Goal: Task Accomplishment & Management: Manage account settings

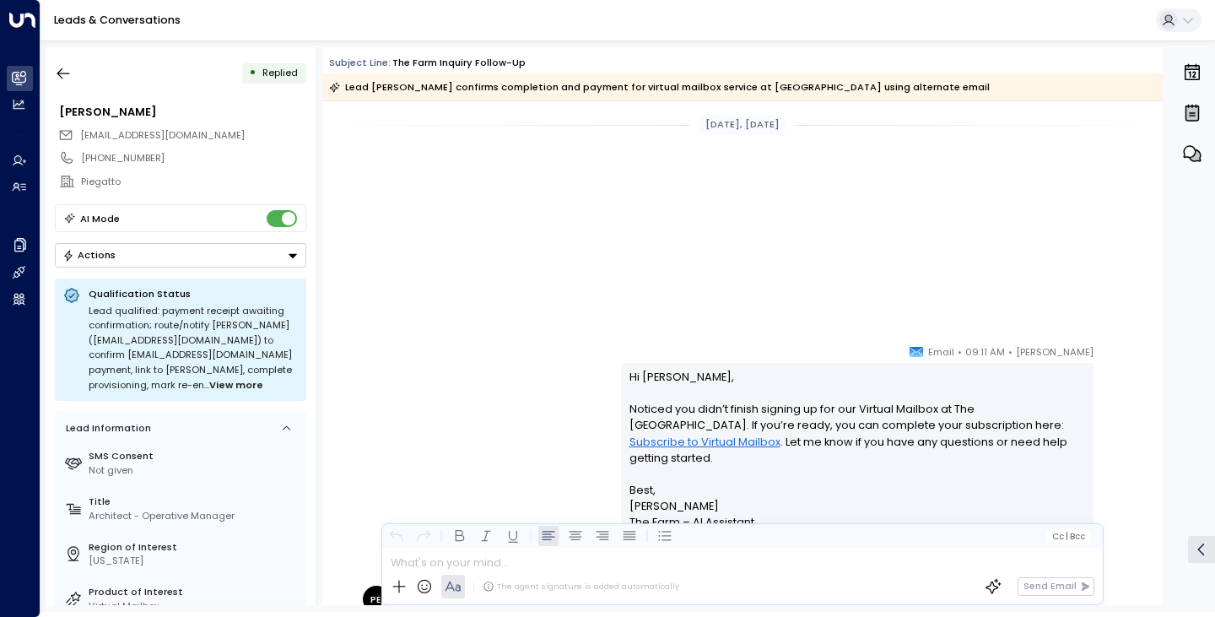
scroll to position [771, 0]
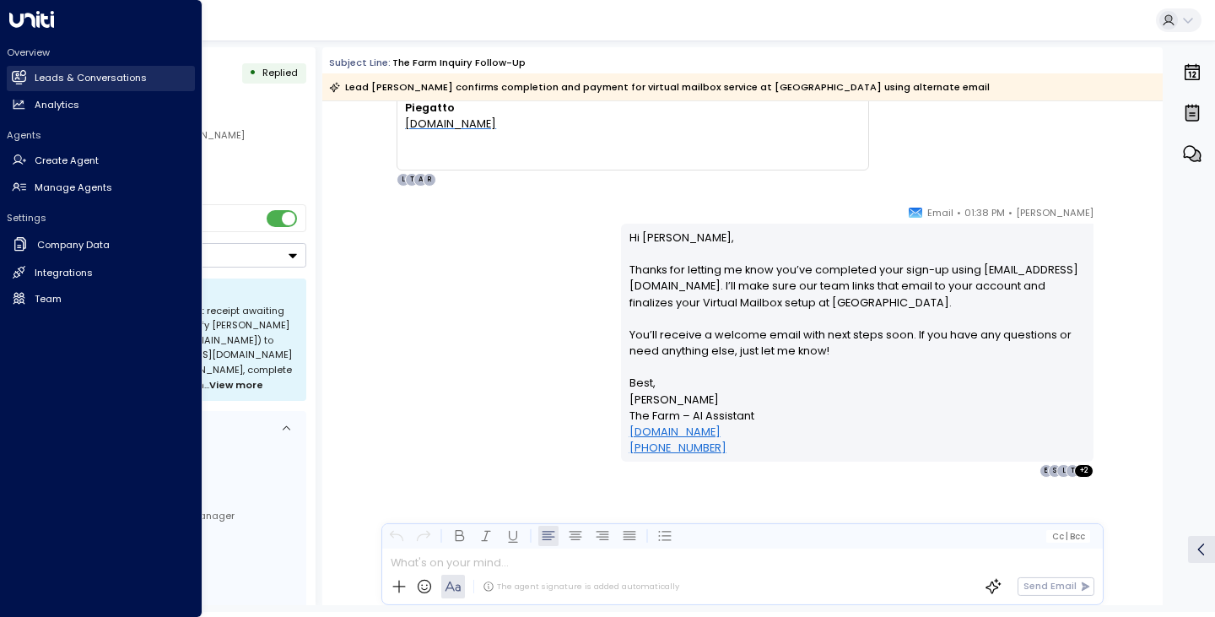
click at [58, 78] on h2 "Leads & Conversations" at bounding box center [91, 78] width 112 height 14
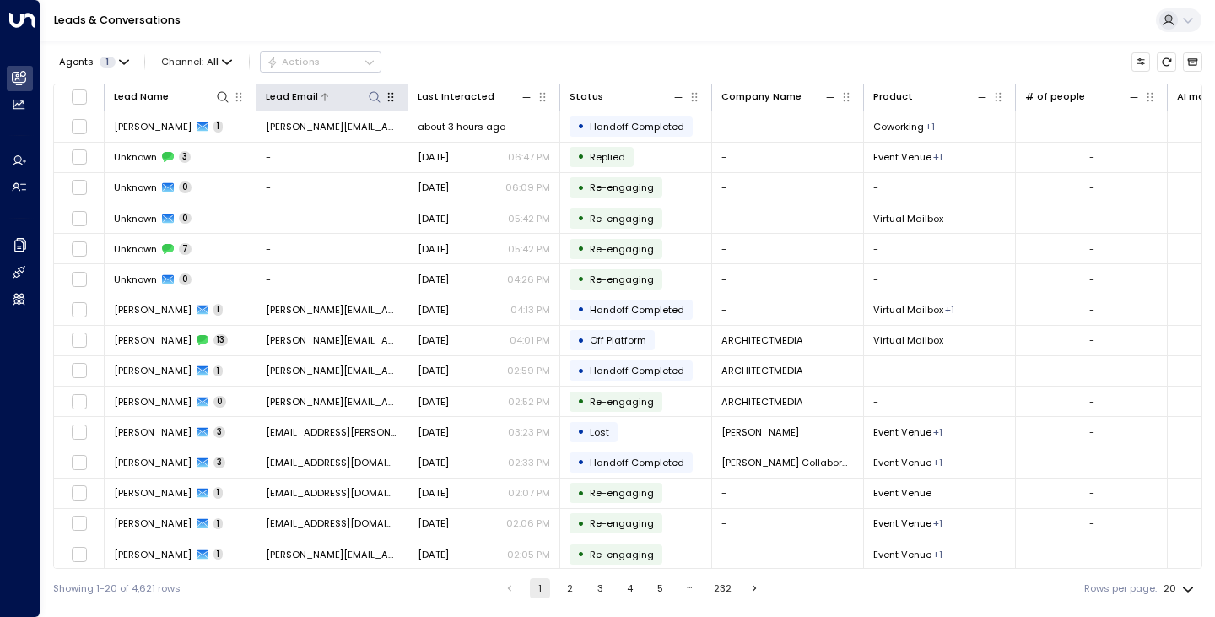
click at [377, 97] on icon at bounding box center [374, 96] width 11 height 11
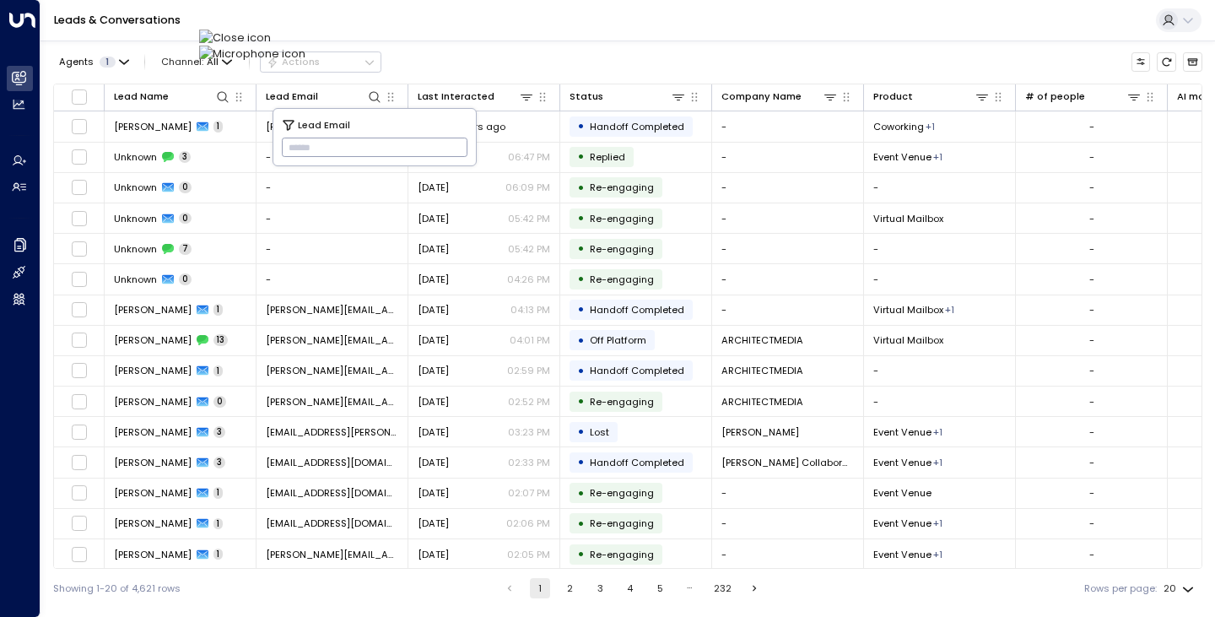
type input "**********"
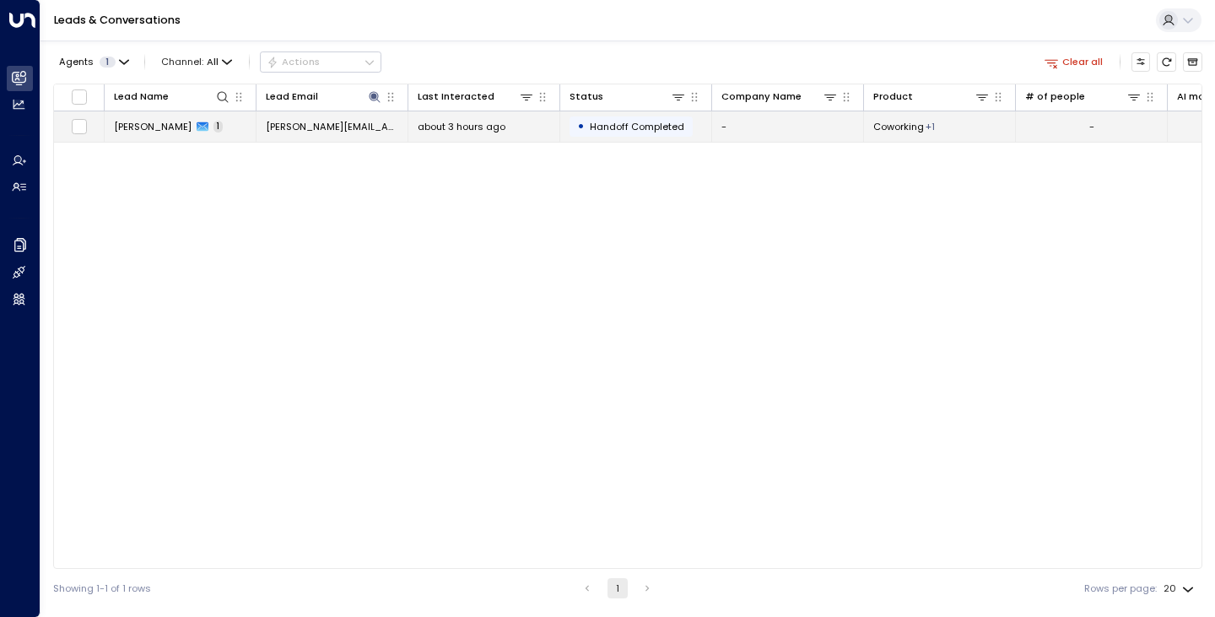
click at [125, 127] on span "[PERSON_NAME]" at bounding box center [153, 126] width 78 height 13
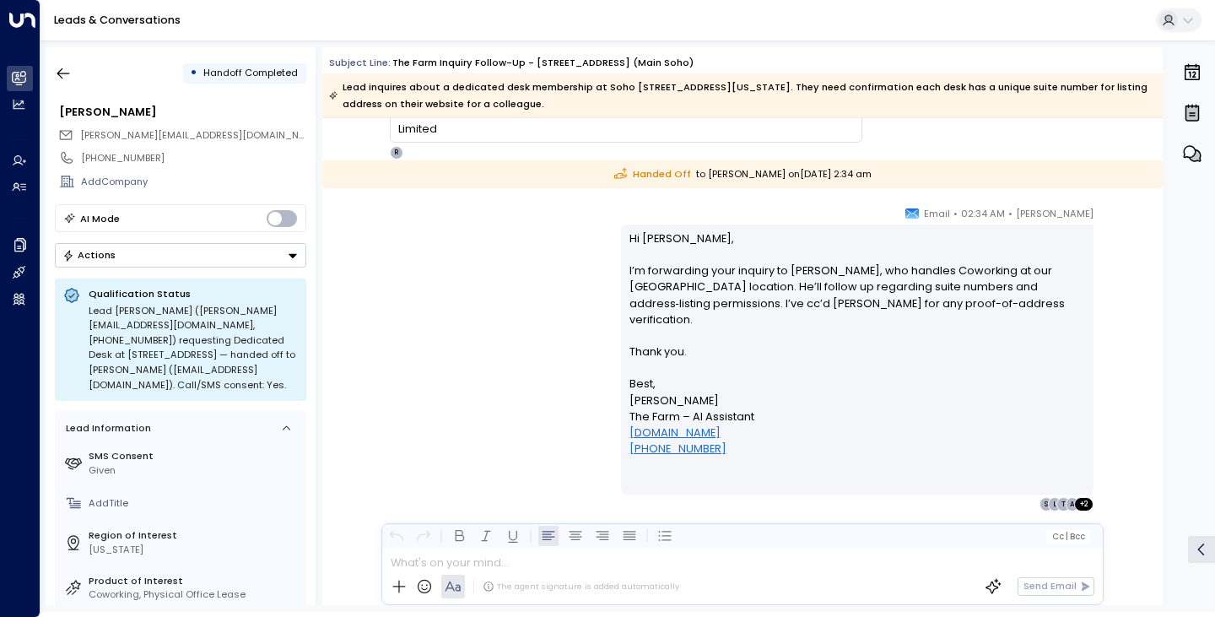
click at [444, 335] on div "[PERSON_NAME] • 02:34 AM • Email Hi [PERSON_NAME], I’m forwarding your inquiry …" at bounding box center [742, 358] width 769 height 306
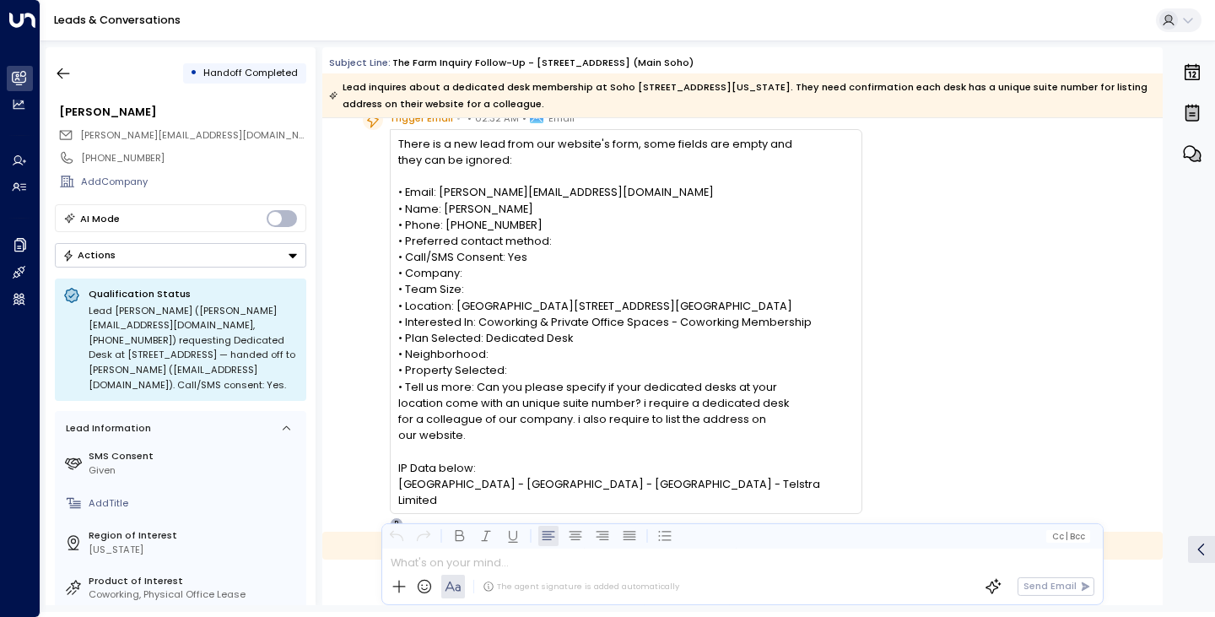
scroll to position [38, 0]
